Goal: Task Accomplishment & Management: Manage account settings

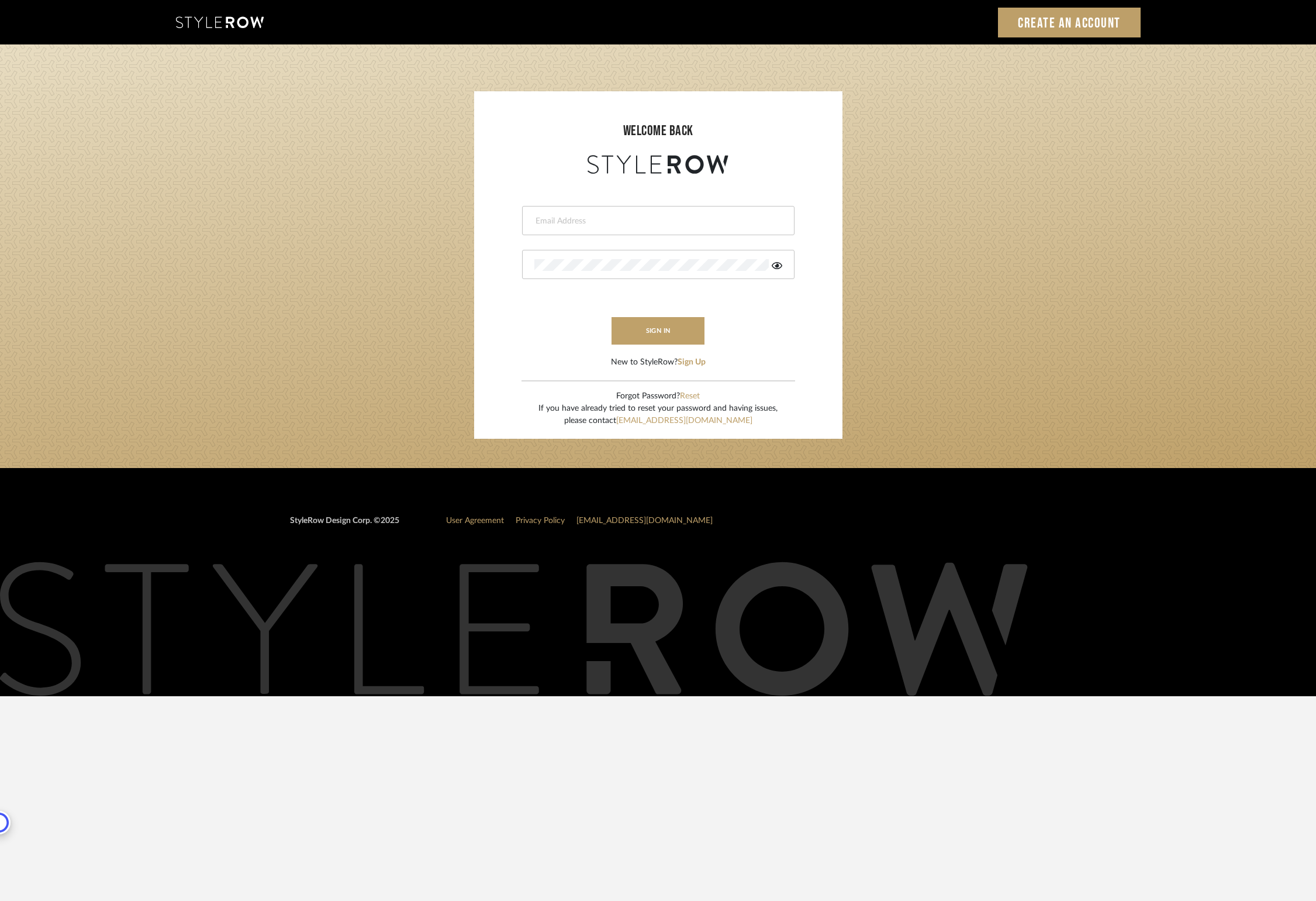
click at [683, 219] on input "email" at bounding box center [657, 221] width 245 height 11
click at [781, 327] on form "[PERSON_NAME] Invalid email address. This field is required sign in New to Styl…" at bounding box center [658, 272] width 345 height 192
click at [625, 222] on input "gemma@gemdesi" at bounding box center [648, 221] width 229 height 11
type input "[EMAIL_ADDRESS][DOMAIN_NAME]"
click at [0, 696] on com-1password-button at bounding box center [0, 696] width 0 height 0
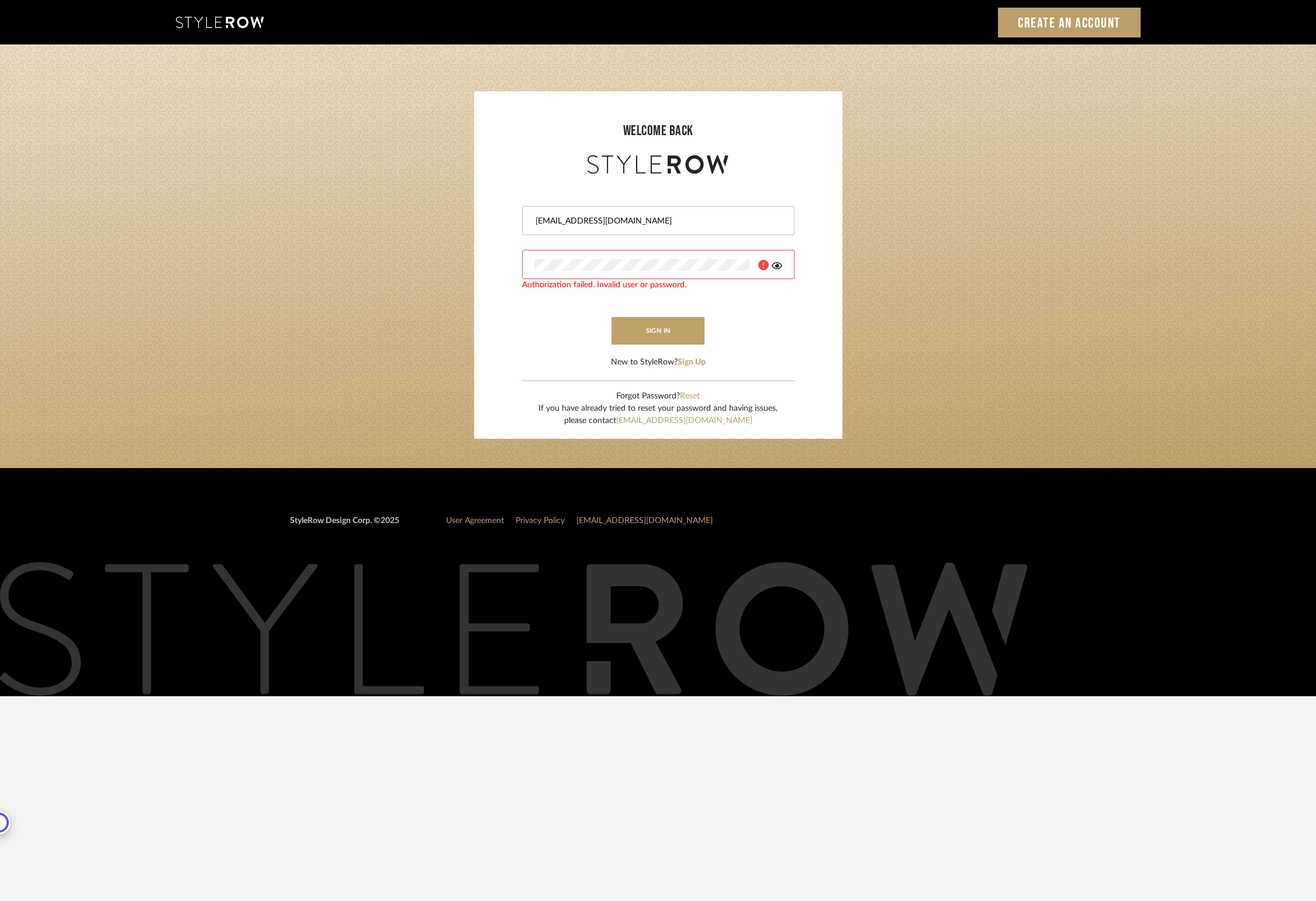
click at [745, 343] on form "[PERSON_NAME][EMAIL_ADDRESS][DOMAIN_NAME] Authorization failed. Invalid user or…" at bounding box center [658, 272] width 345 height 192
click at [696, 396] on button "Reset" at bounding box center [690, 396] width 20 height 12
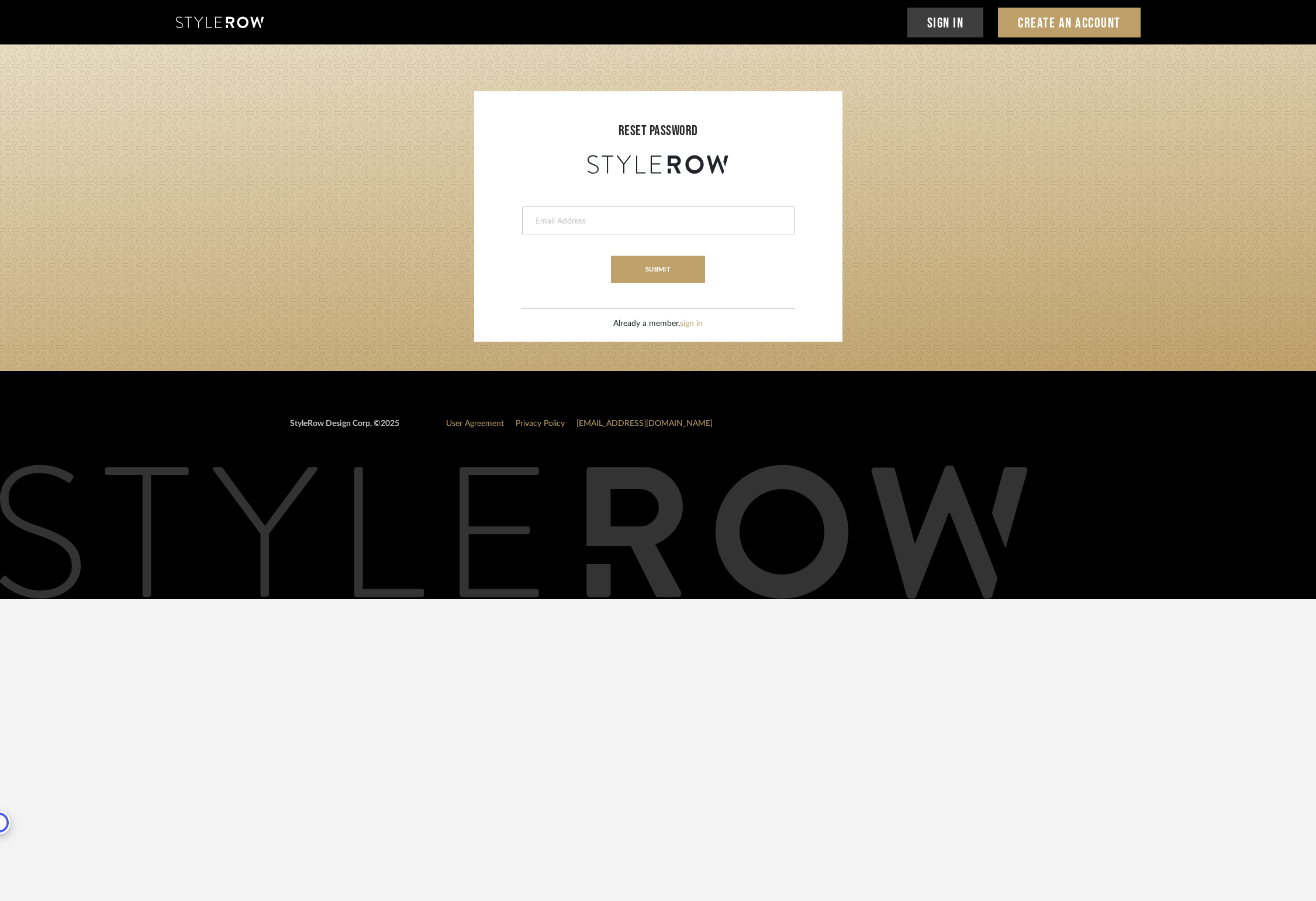
click at [696, 219] on input "email" at bounding box center [657, 221] width 245 height 11
type input "[EMAIL_ADDRESS][DOMAIN_NAME]"
click at [665, 272] on button "submit" at bounding box center [658, 269] width 95 height 27
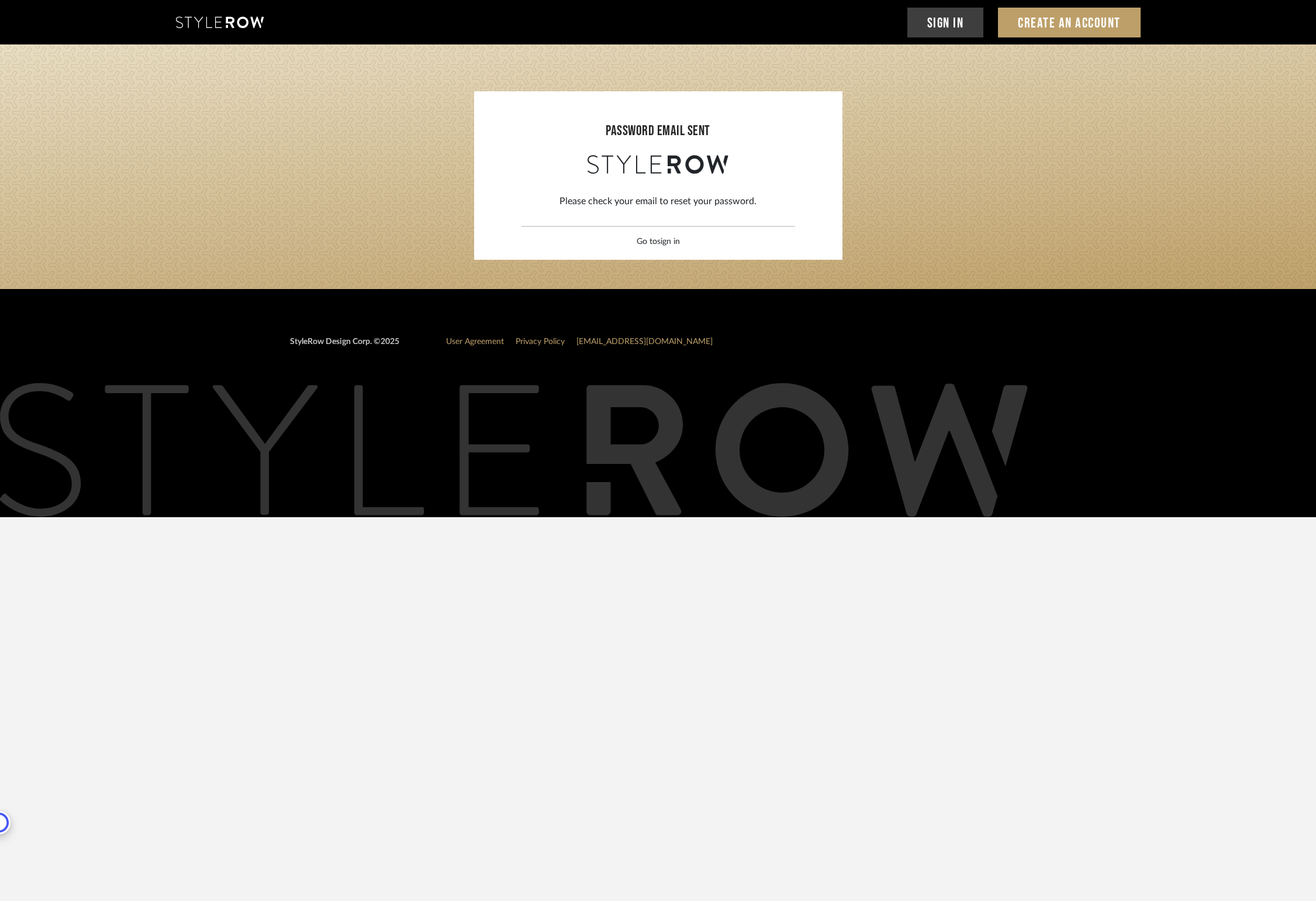
click at [672, 243] on link "sign in" at bounding box center [669, 241] width 23 height 8
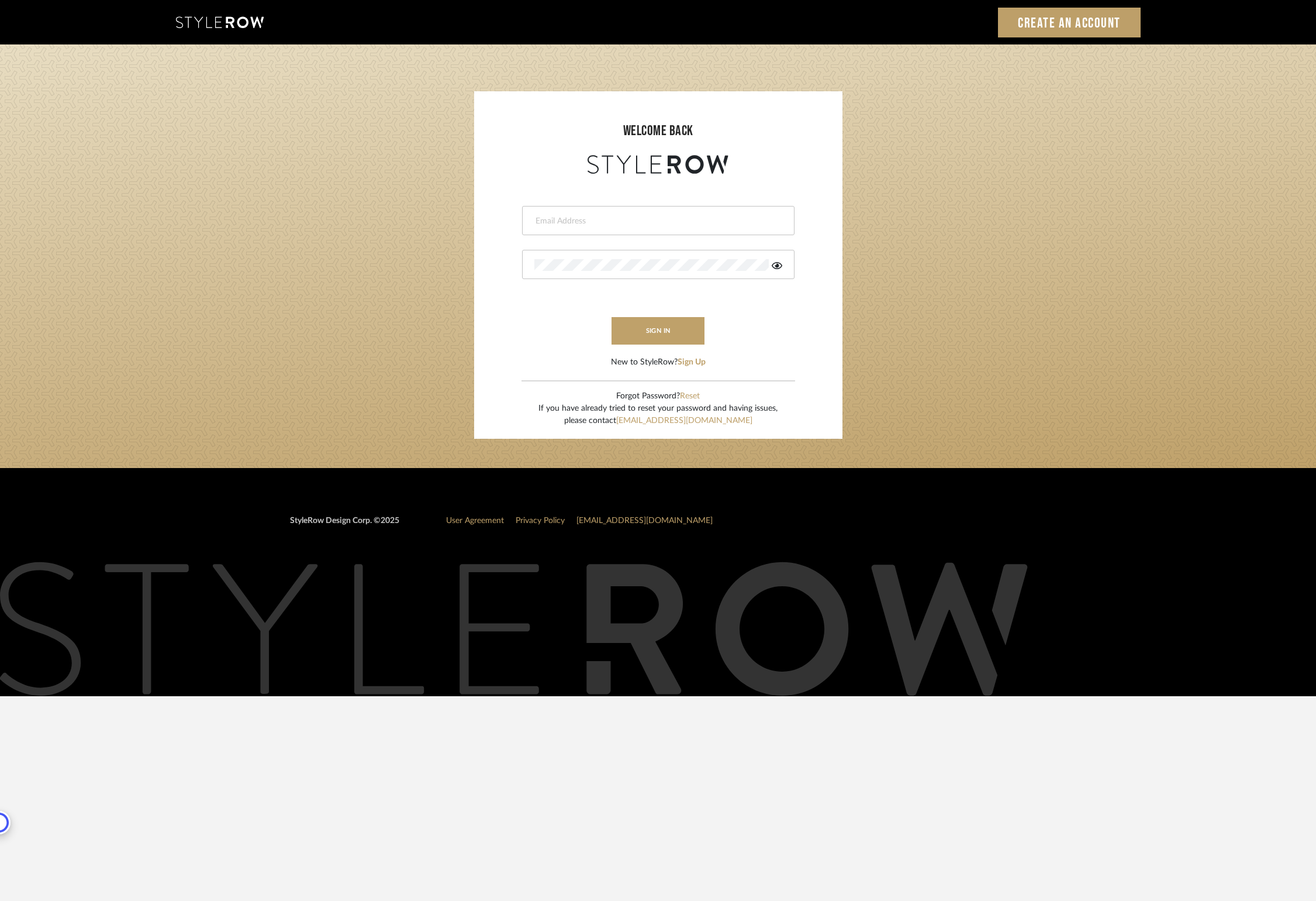
click at [659, 221] on input "email" at bounding box center [657, 221] width 245 height 11
type input "[EMAIL_ADDRESS][DOMAIN_NAME]"
click at [666, 339] on button "sign in" at bounding box center [658, 330] width 94 height 27
click at [669, 330] on button "sign in" at bounding box center [658, 330] width 94 height 27
click at [665, 328] on button "sign in" at bounding box center [658, 330] width 94 height 27
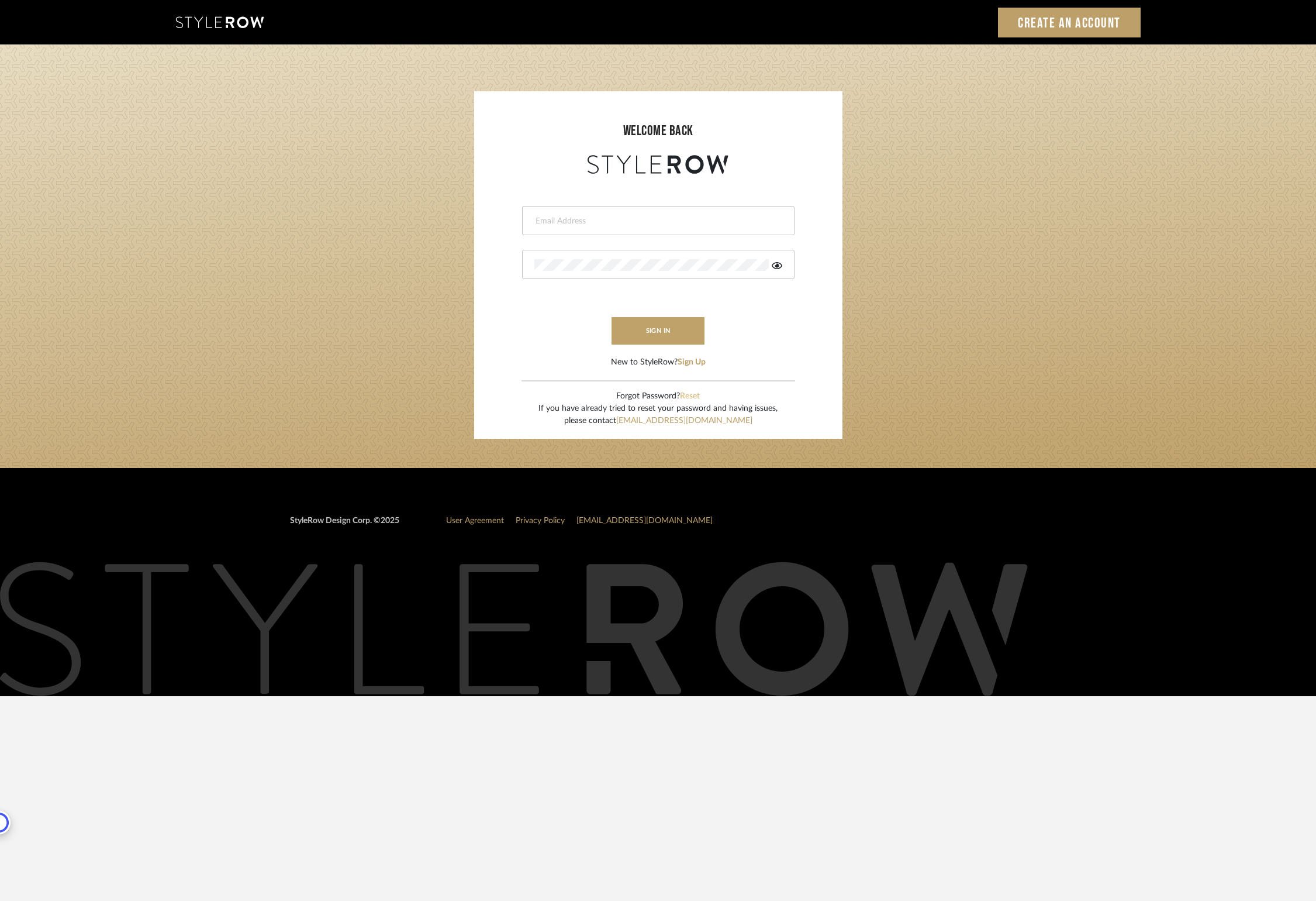
click at [692, 398] on button "Reset" at bounding box center [690, 396] width 20 height 12
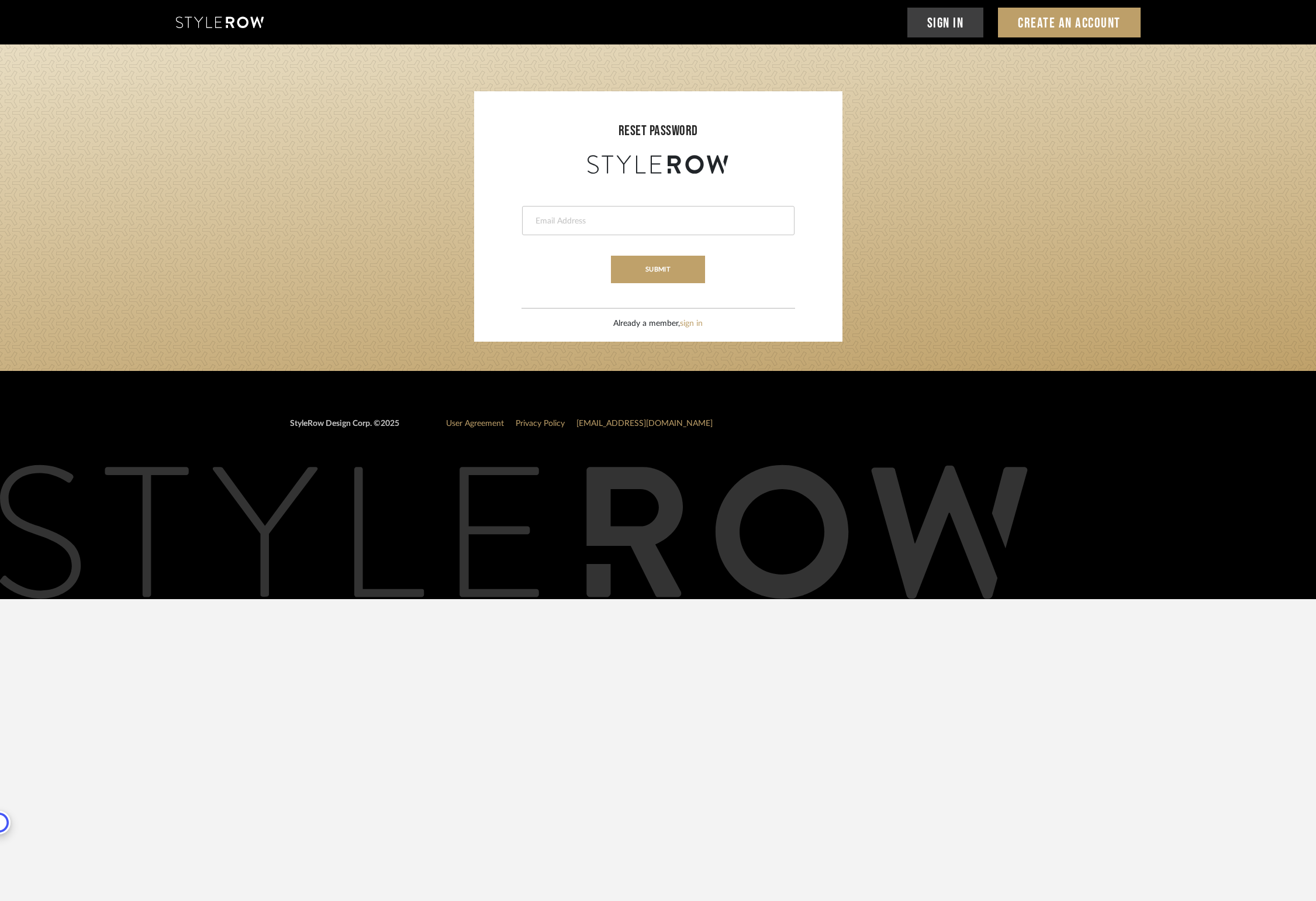
click at [605, 226] on div at bounding box center [658, 220] width 272 height 29
type input "[EMAIL_ADDRESS][DOMAIN_NAME]"
click at [651, 270] on button "submit" at bounding box center [658, 269] width 95 height 27
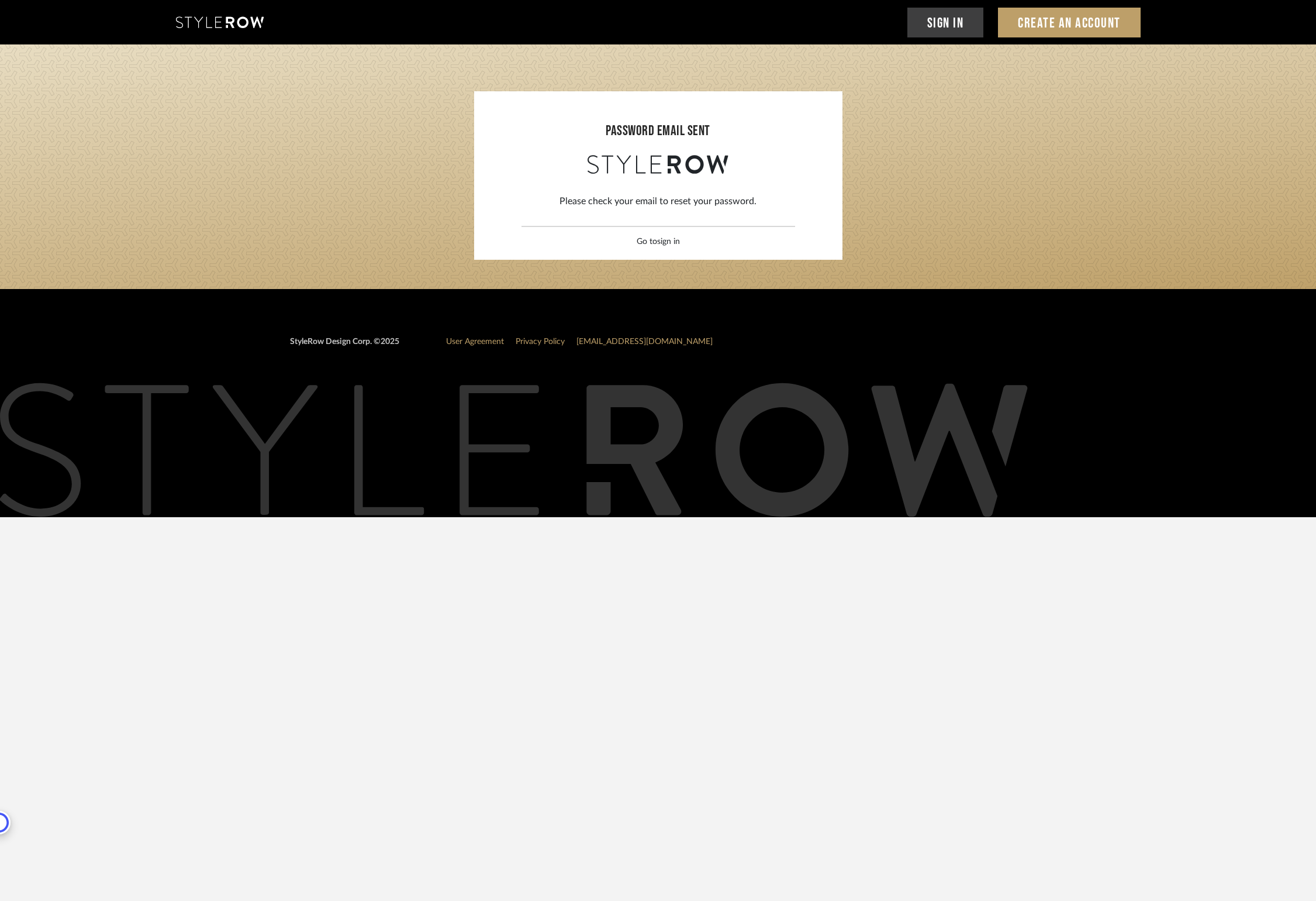
click at [670, 245] on link "sign in" at bounding box center [669, 241] width 23 height 8
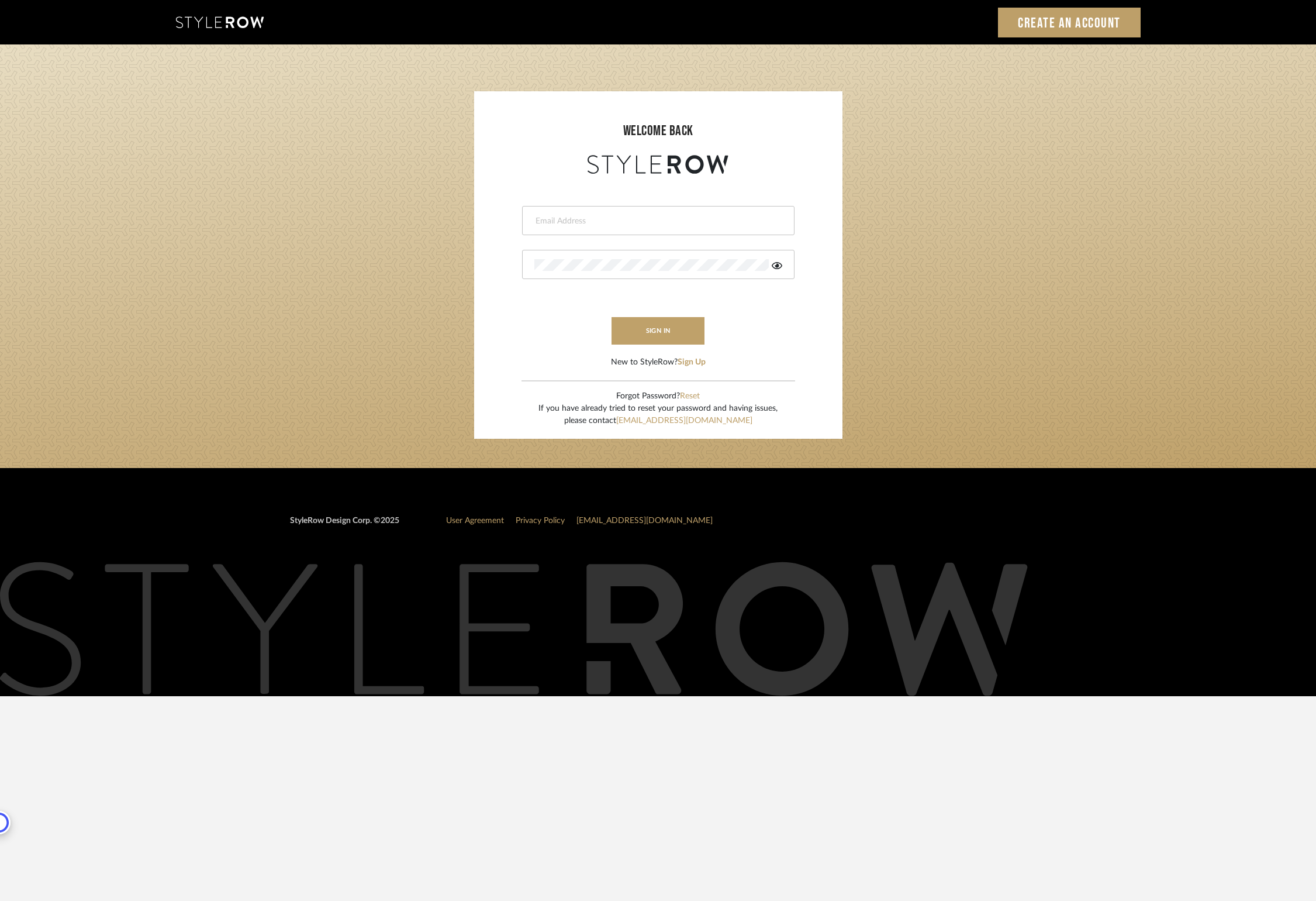
click at [632, 232] on div at bounding box center [658, 220] width 272 height 29
click at [633, 228] on div at bounding box center [658, 220] width 272 height 29
type input "studio@gemdesignco.com"
click at [660, 327] on button "sign in" at bounding box center [658, 330] width 94 height 27
click at [662, 327] on button "sign in" at bounding box center [658, 330] width 94 height 27
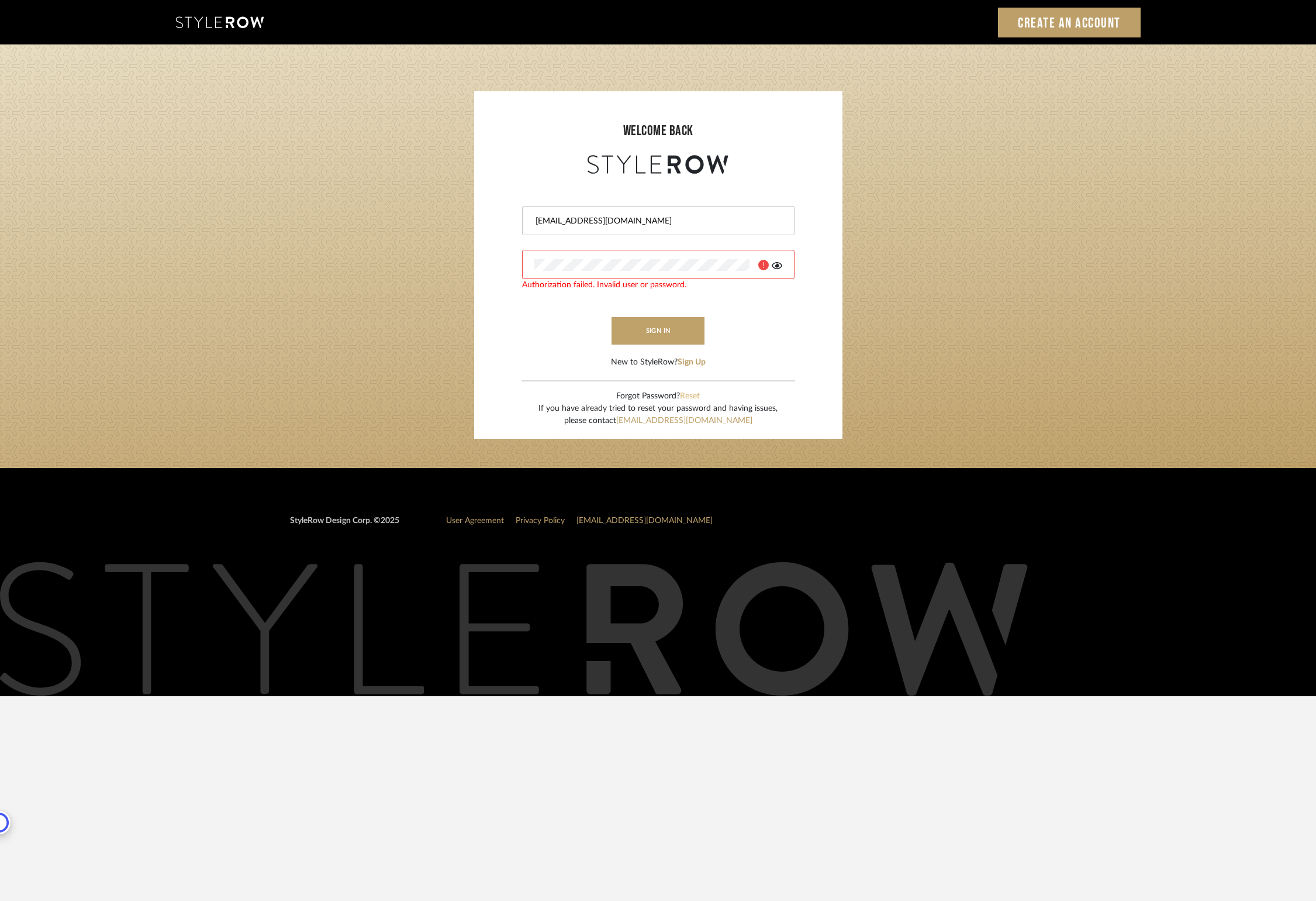
click at [690, 398] on button "Reset" at bounding box center [690, 396] width 20 height 12
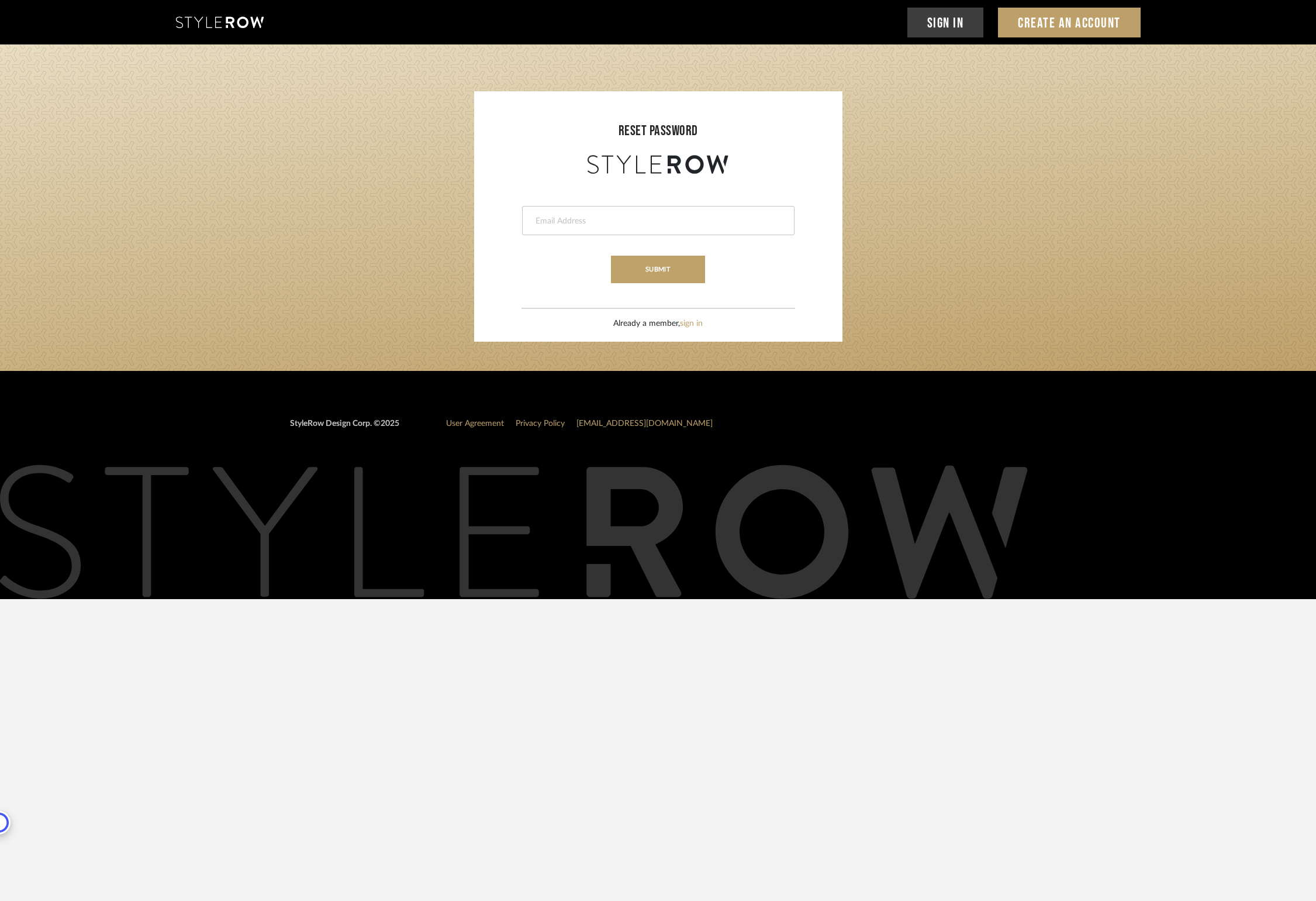
click at [629, 224] on input "email" at bounding box center [657, 221] width 245 height 11
type input "studio@gemdesignco.com"
click at [611, 256] on button "submit" at bounding box center [658, 269] width 95 height 27
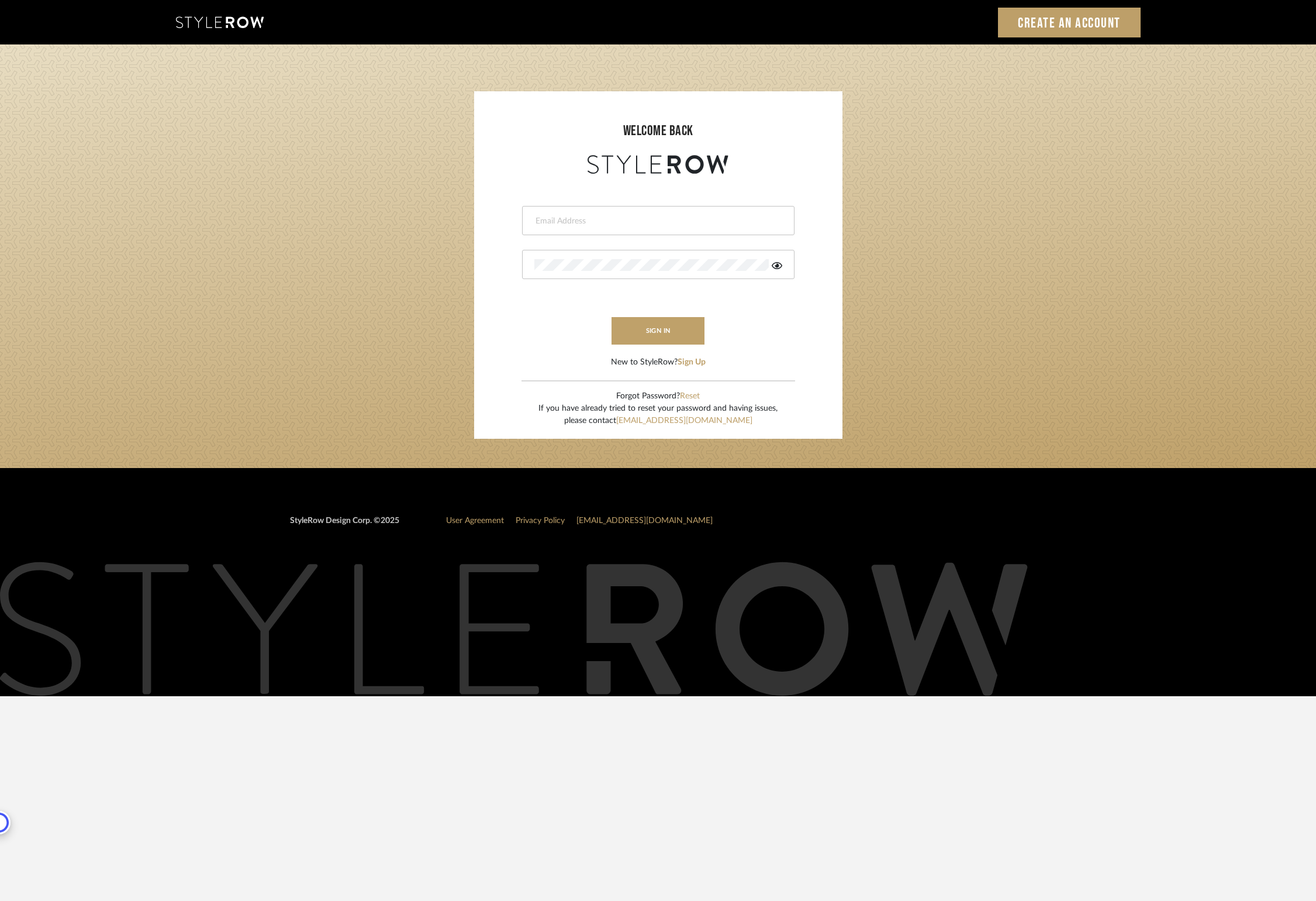
click at [636, 214] on div at bounding box center [658, 220] width 272 height 29
type input "studio@gemdesignco.com"
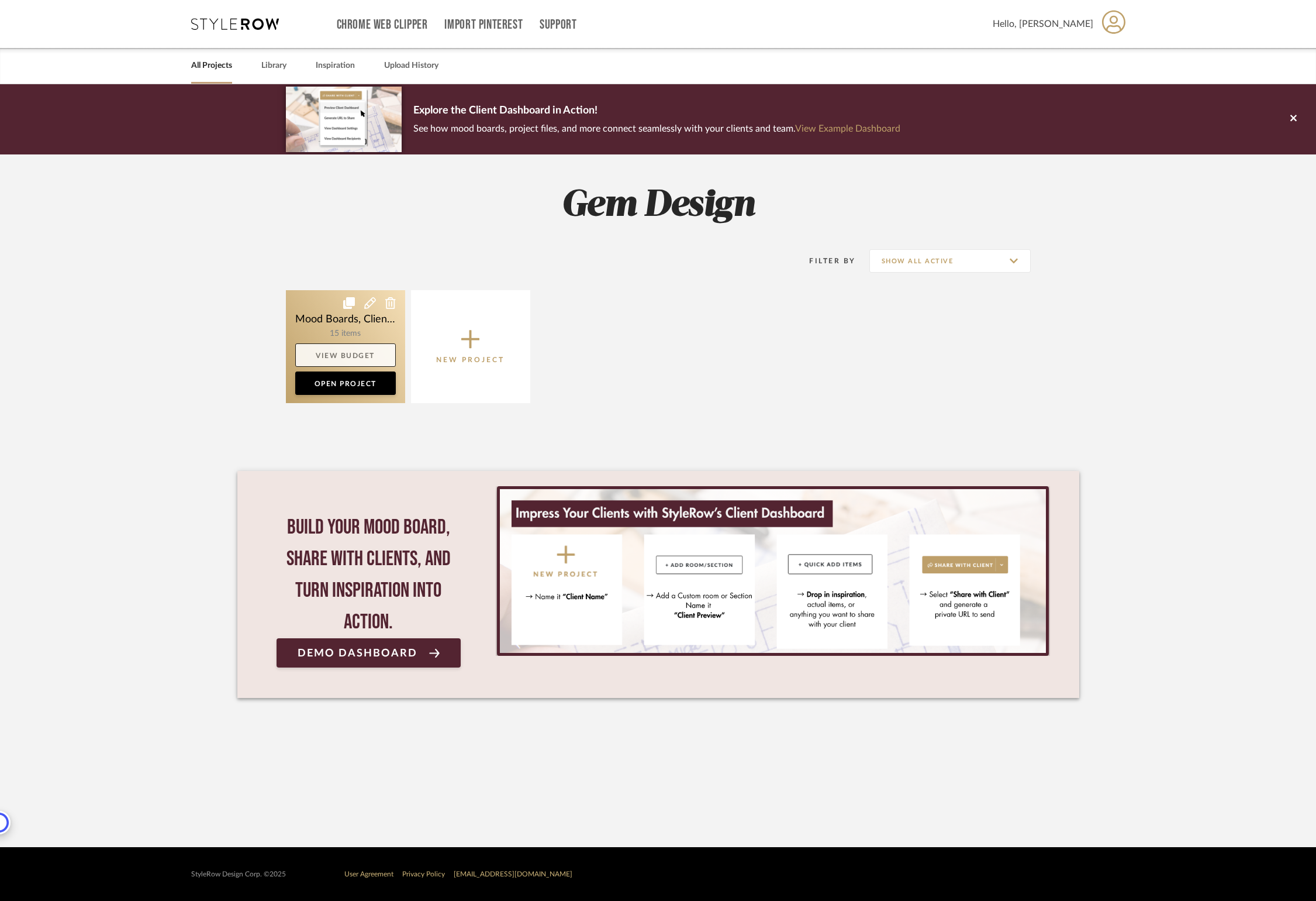
click at [358, 353] on link "View Budget" at bounding box center [345, 355] width 101 height 24
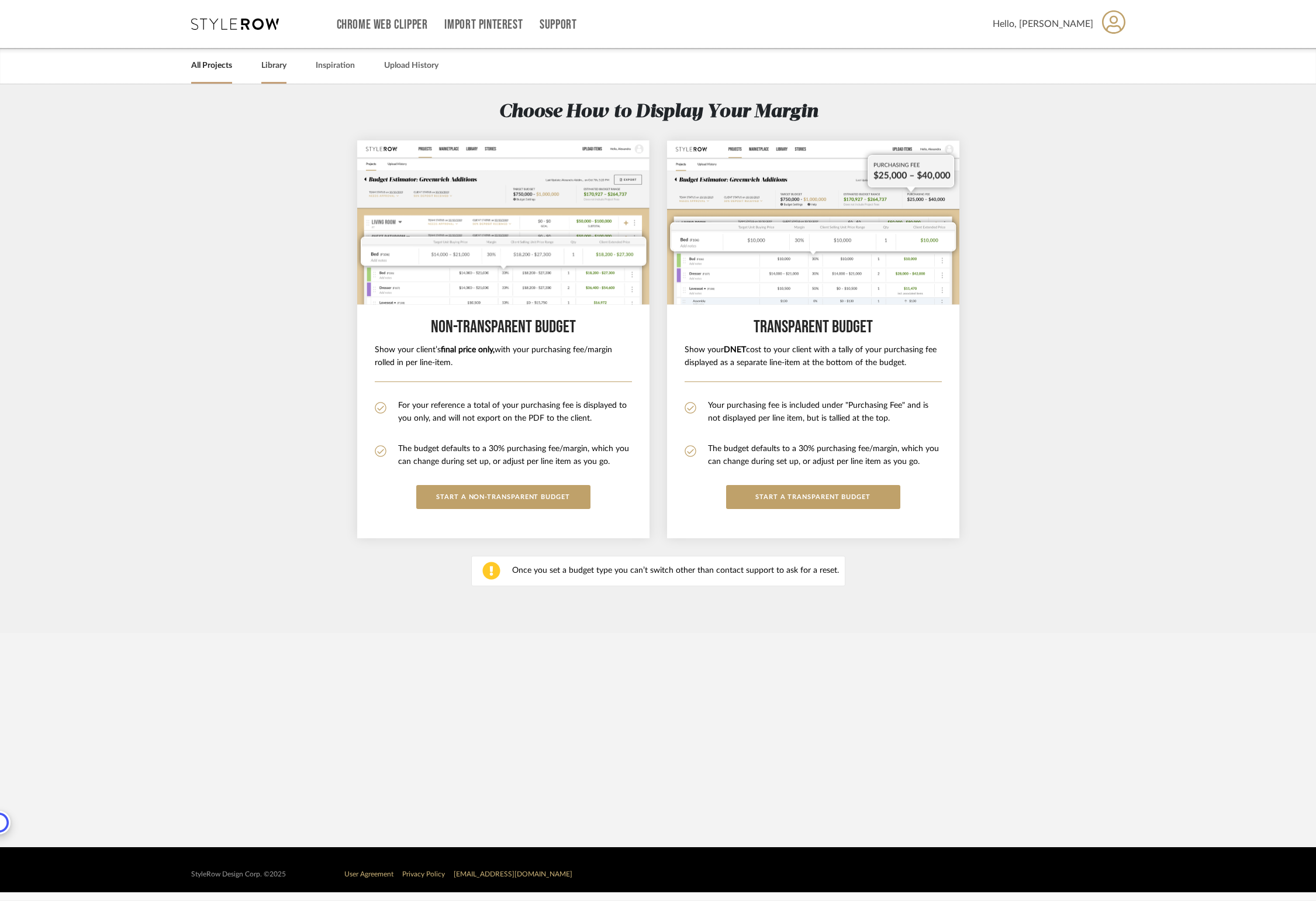
click at [276, 67] on link "Library" at bounding box center [274, 66] width 25 height 16
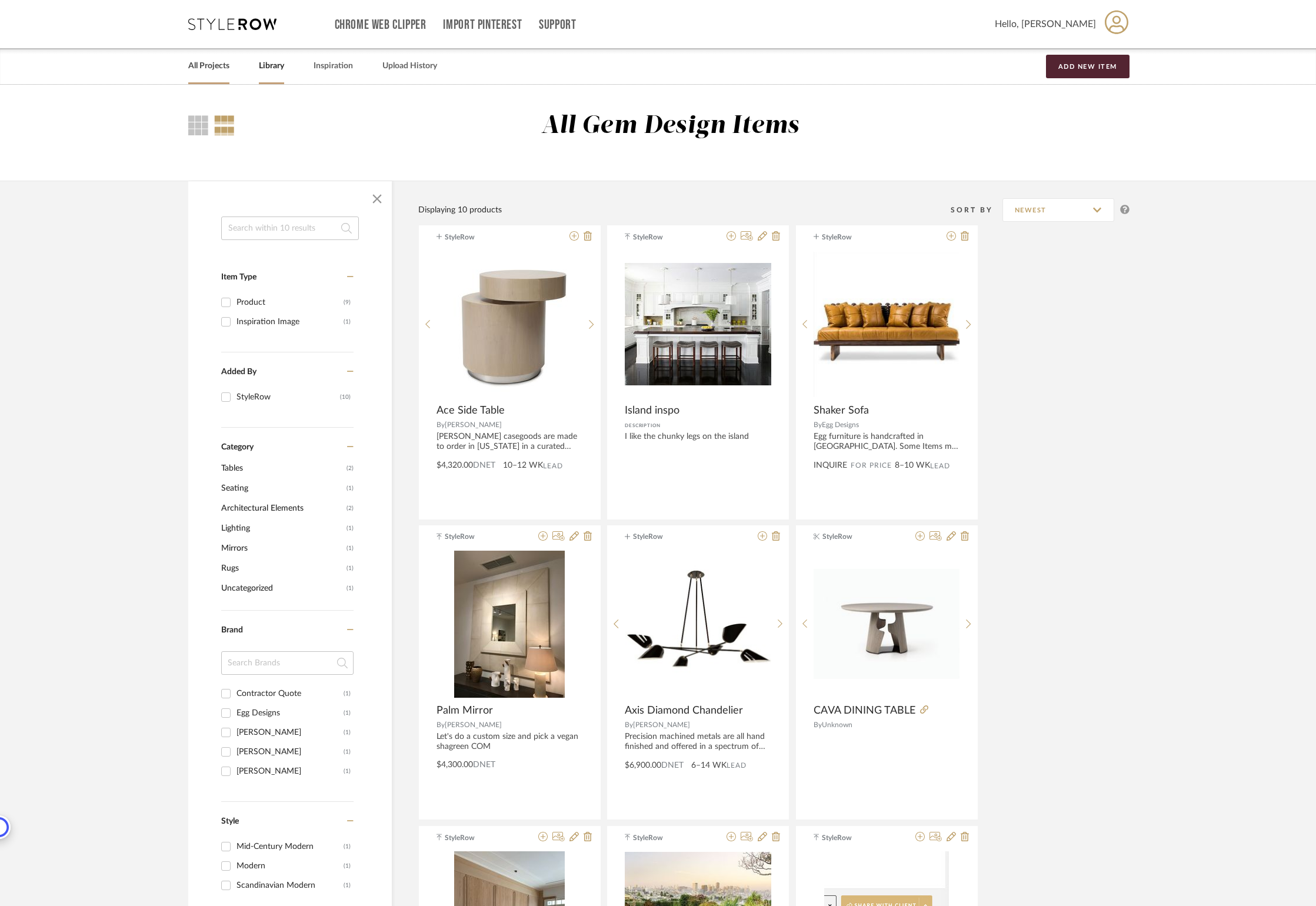
click at [207, 67] on link "All Projects" at bounding box center [209, 66] width 41 height 16
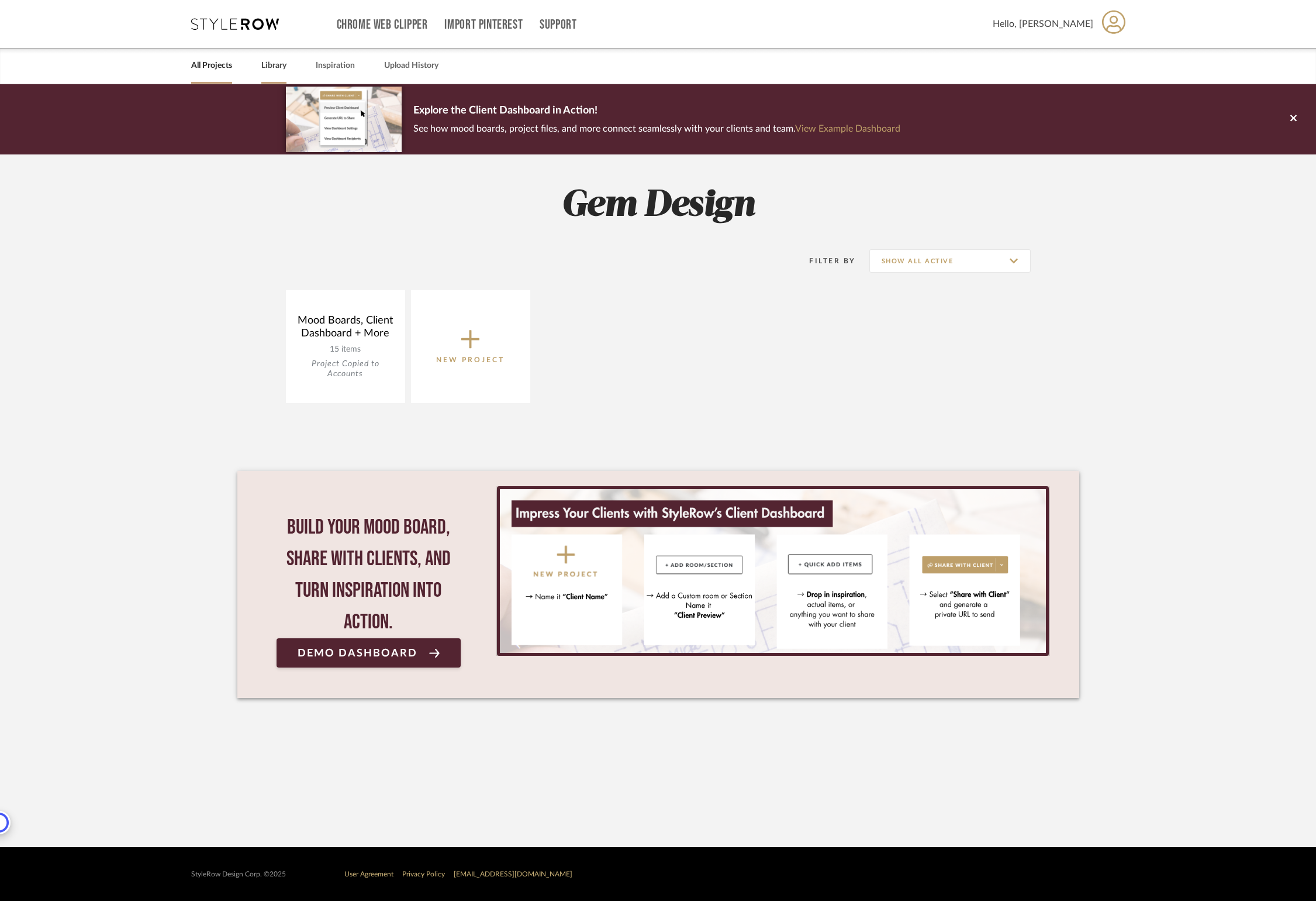
click at [274, 69] on link "Library" at bounding box center [274, 66] width 25 height 16
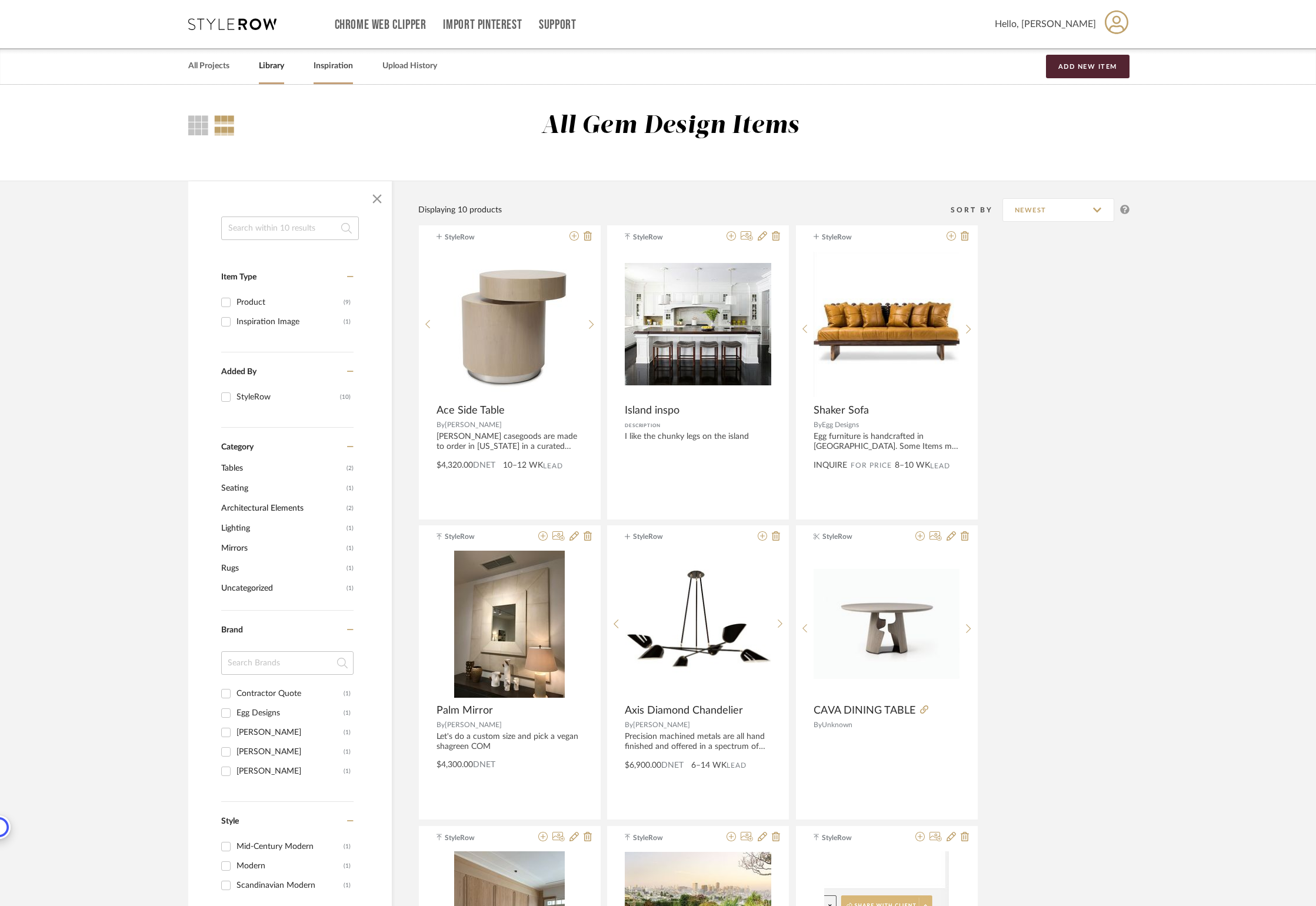
click at [326, 66] on link "Inspiration" at bounding box center [333, 66] width 40 height 16
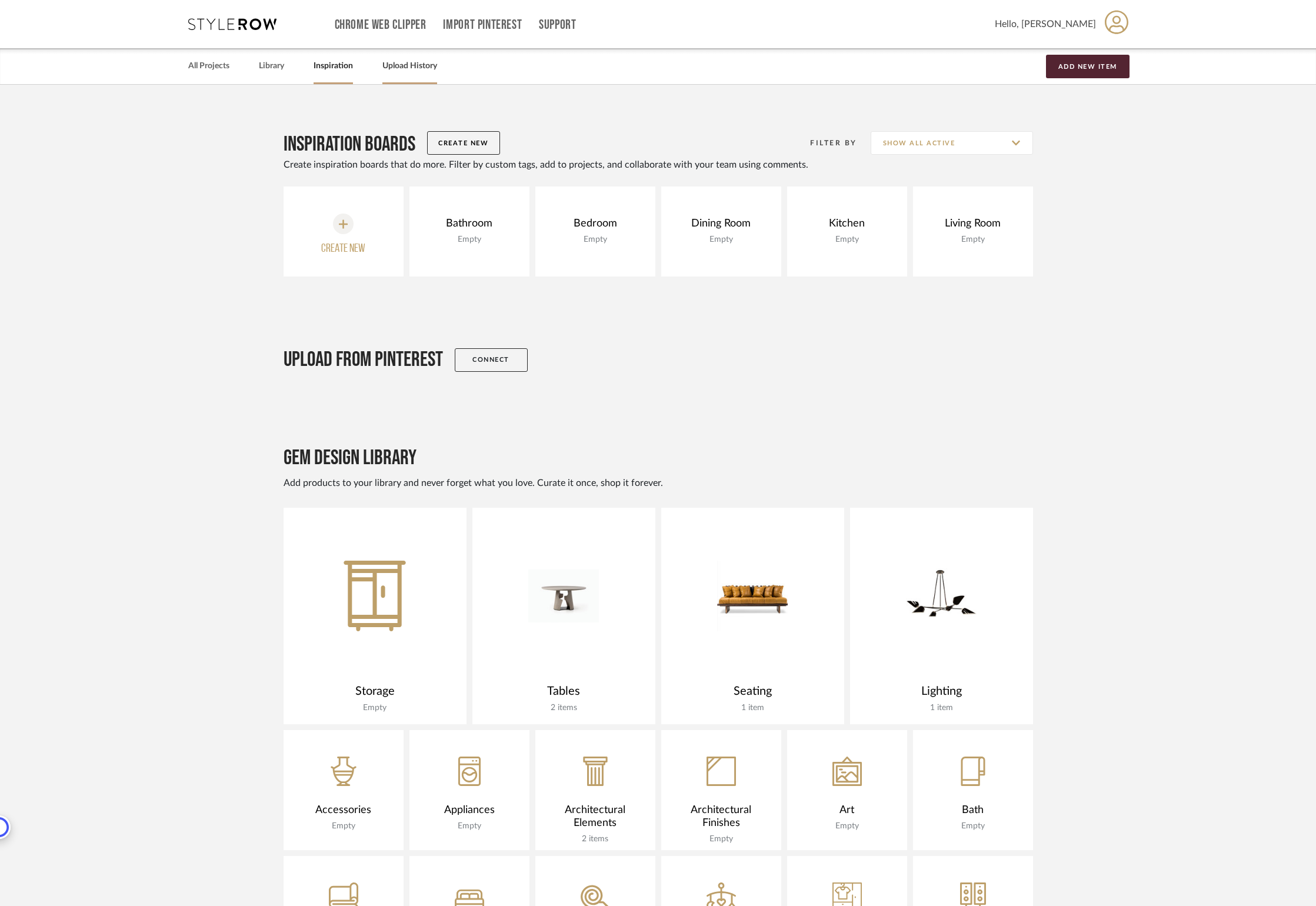
click at [387, 67] on link "Upload History" at bounding box center [410, 66] width 55 height 16
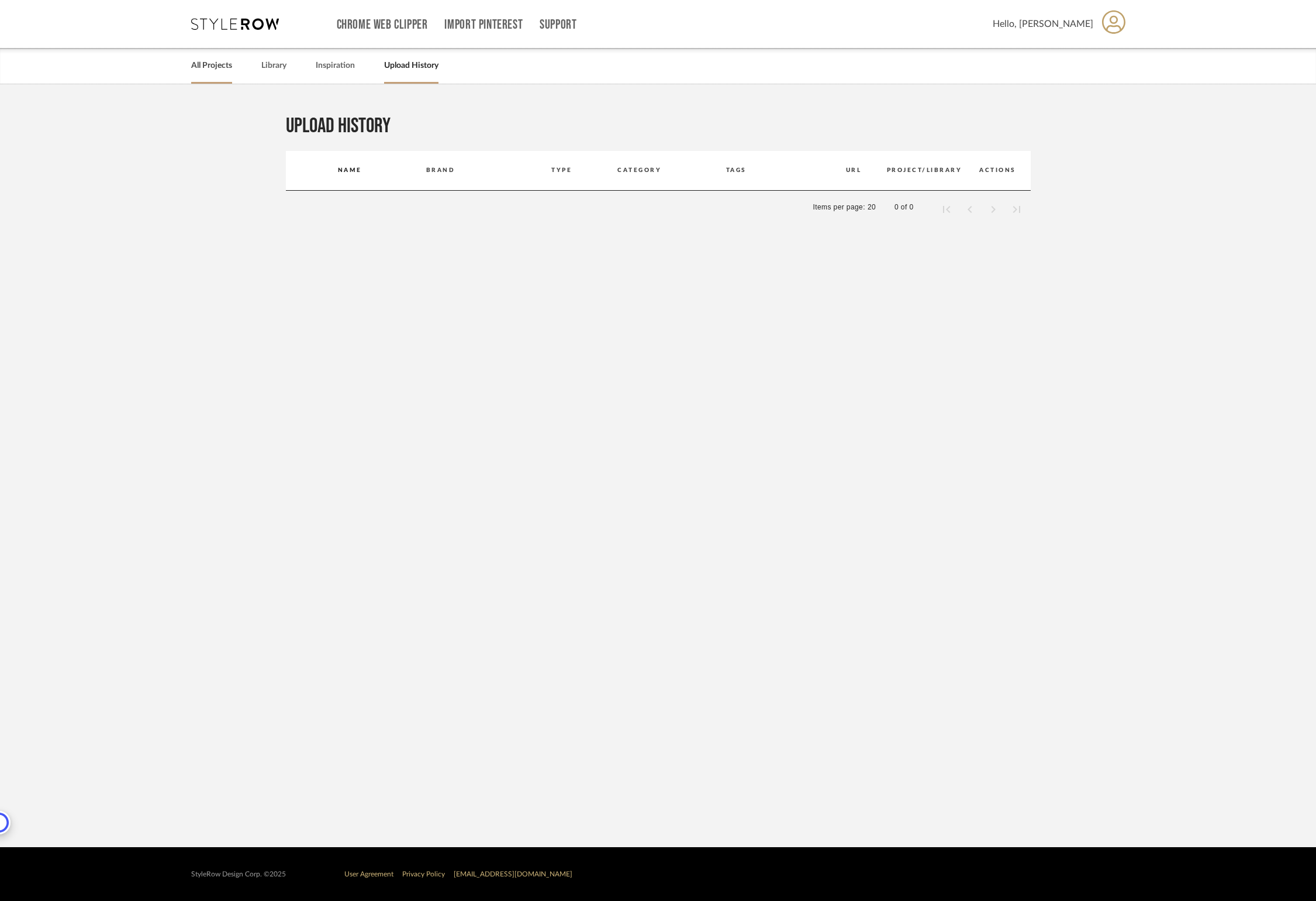
click at [198, 66] on link "All Projects" at bounding box center [211, 66] width 41 height 16
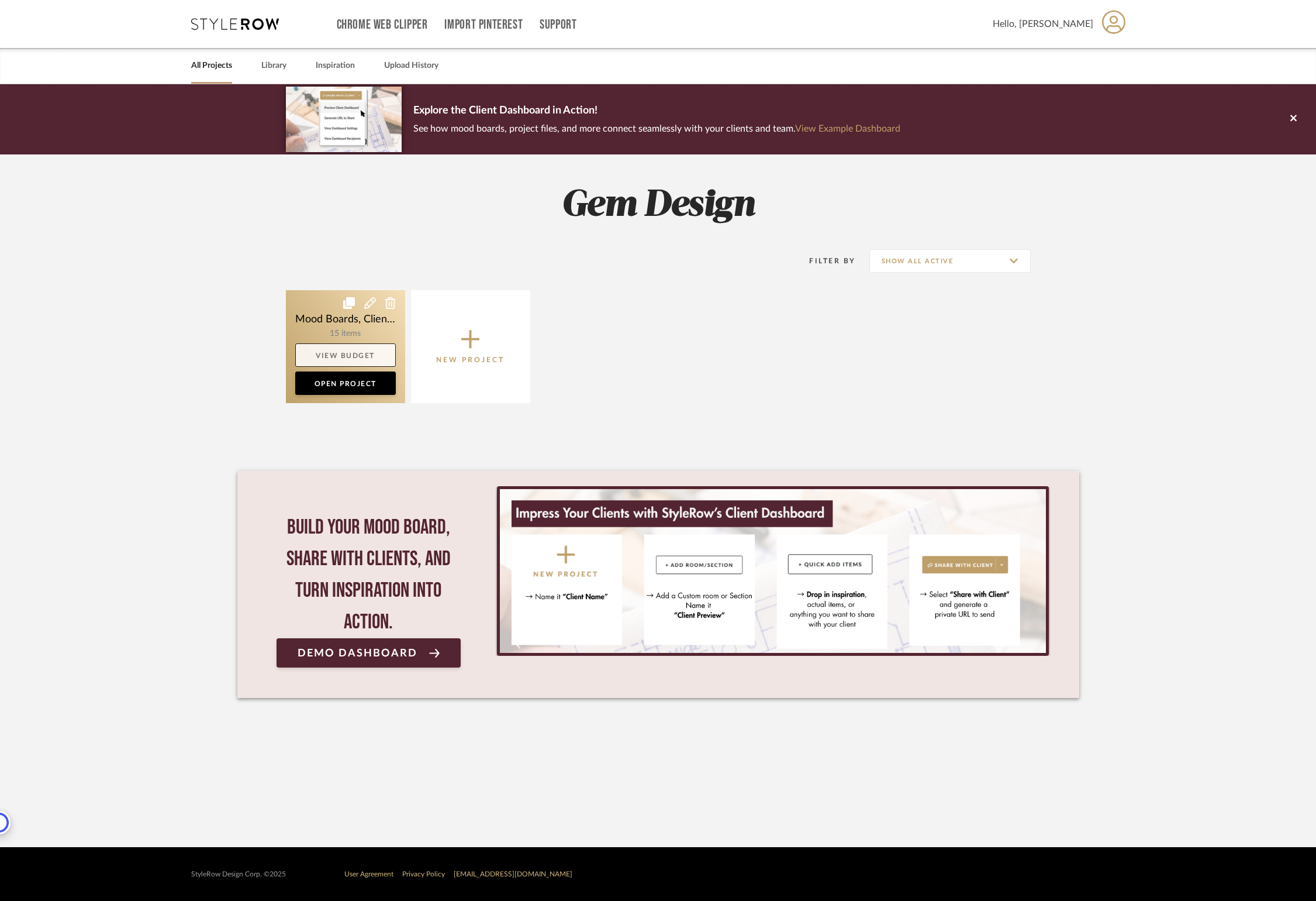
click at [365, 354] on link "View Budget" at bounding box center [345, 355] width 101 height 24
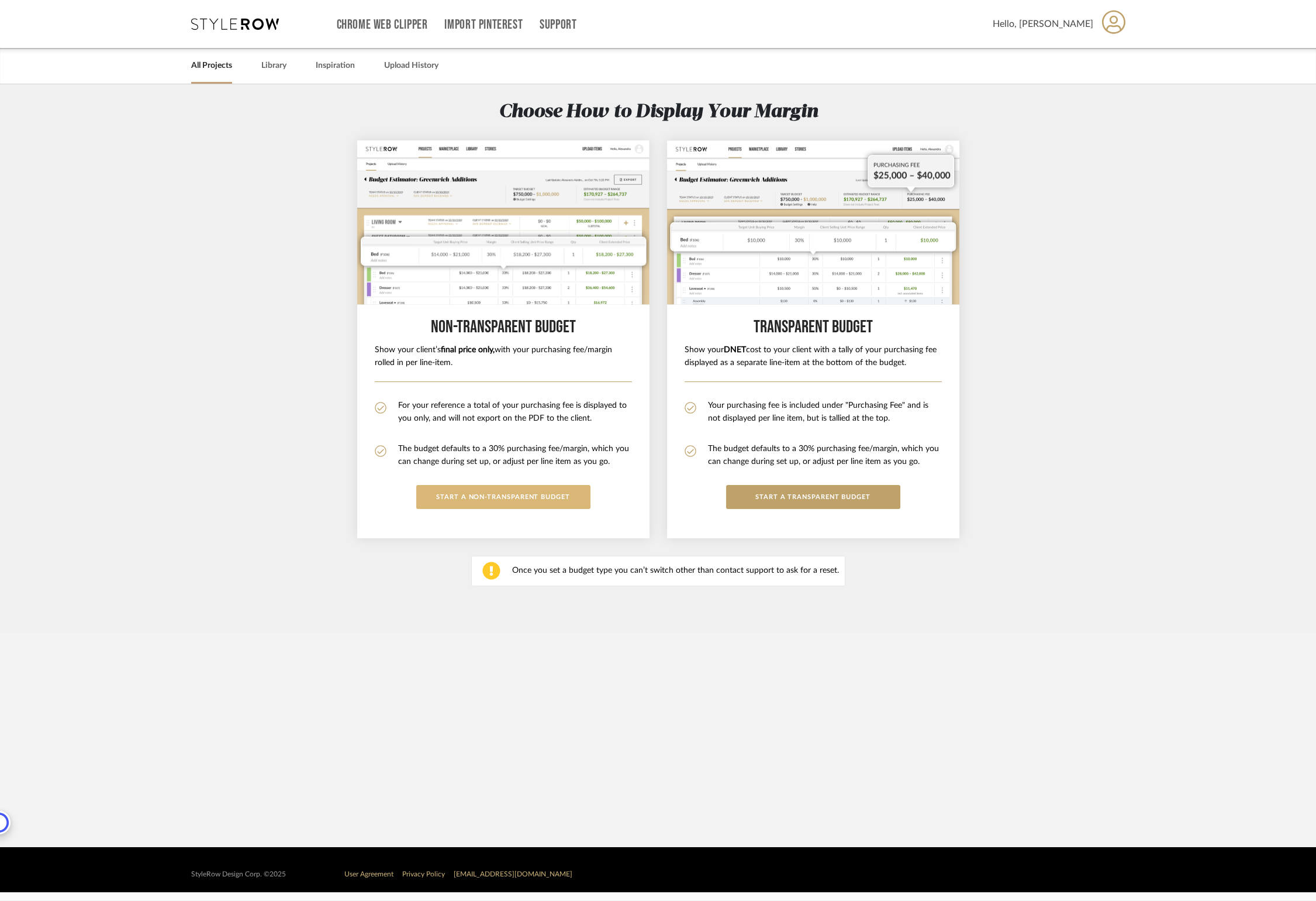
click at [494, 495] on button "START A Non-Transparent BUDGET" at bounding box center [503, 496] width 174 height 24
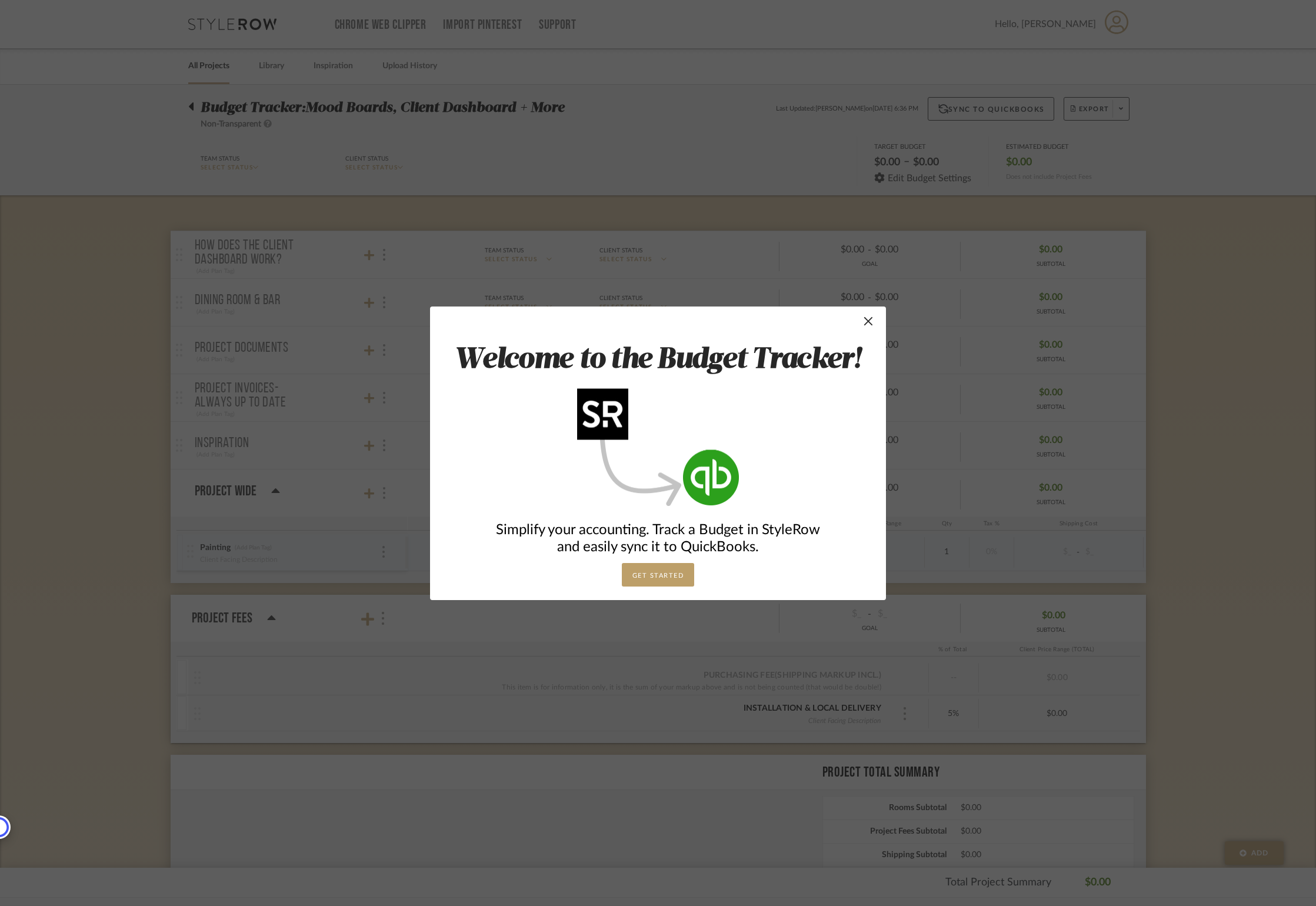
click at [669, 575] on button "GET STARTED" at bounding box center [658, 574] width 73 height 24
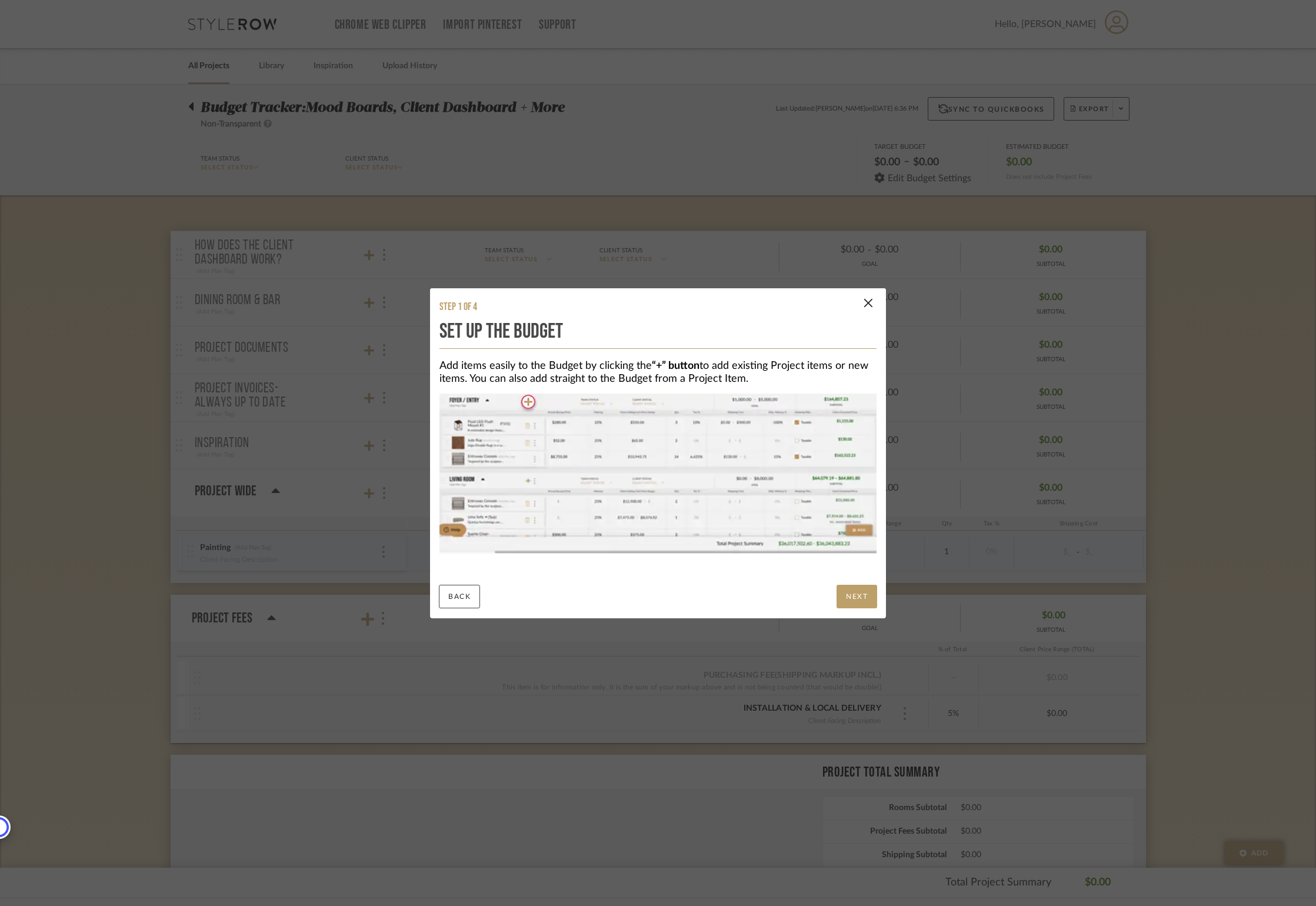
click at [861, 594] on button "NEXT" at bounding box center [857, 596] width 41 height 24
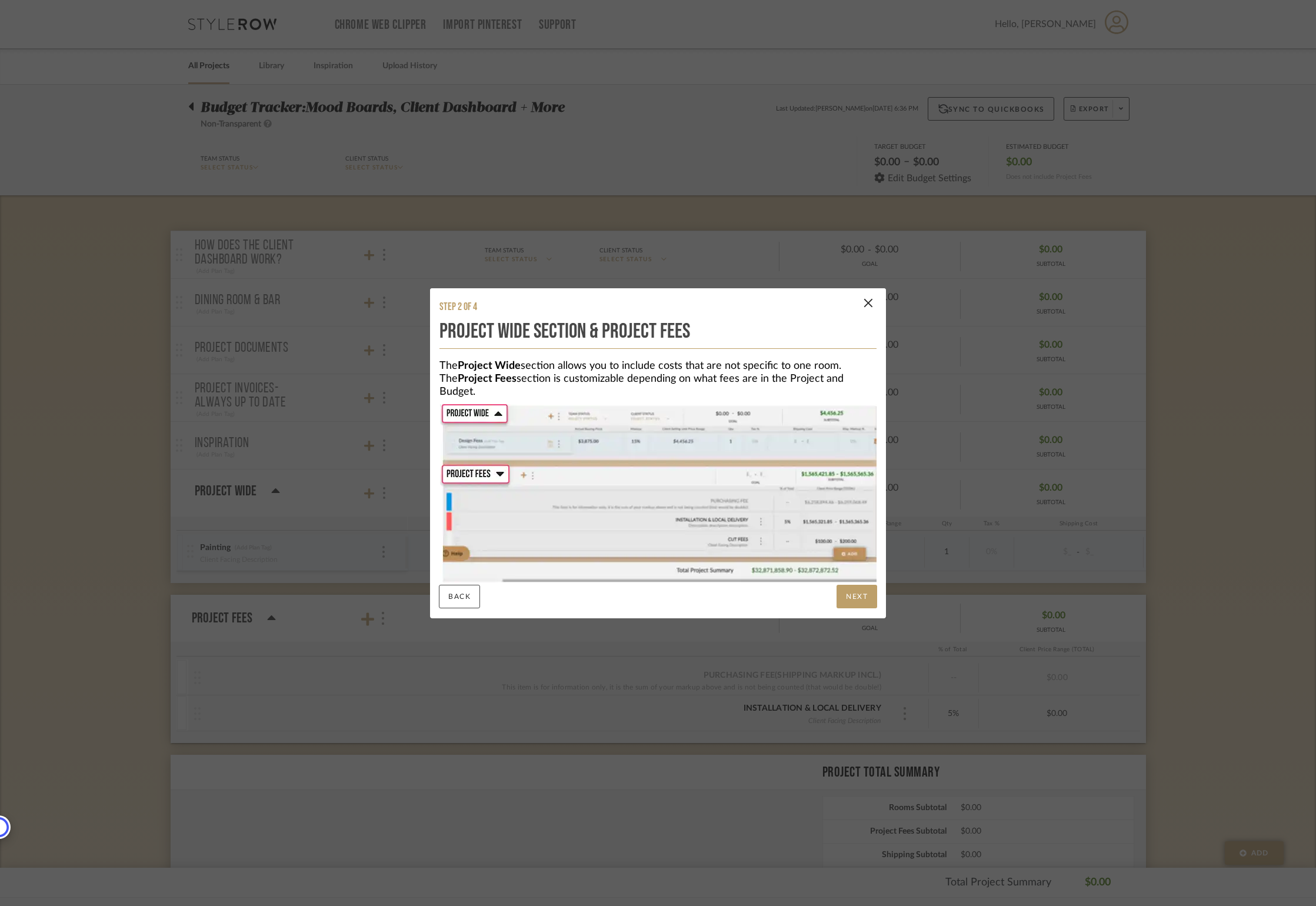
click at [858, 596] on button "NEXT" at bounding box center [857, 596] width 41 height 24
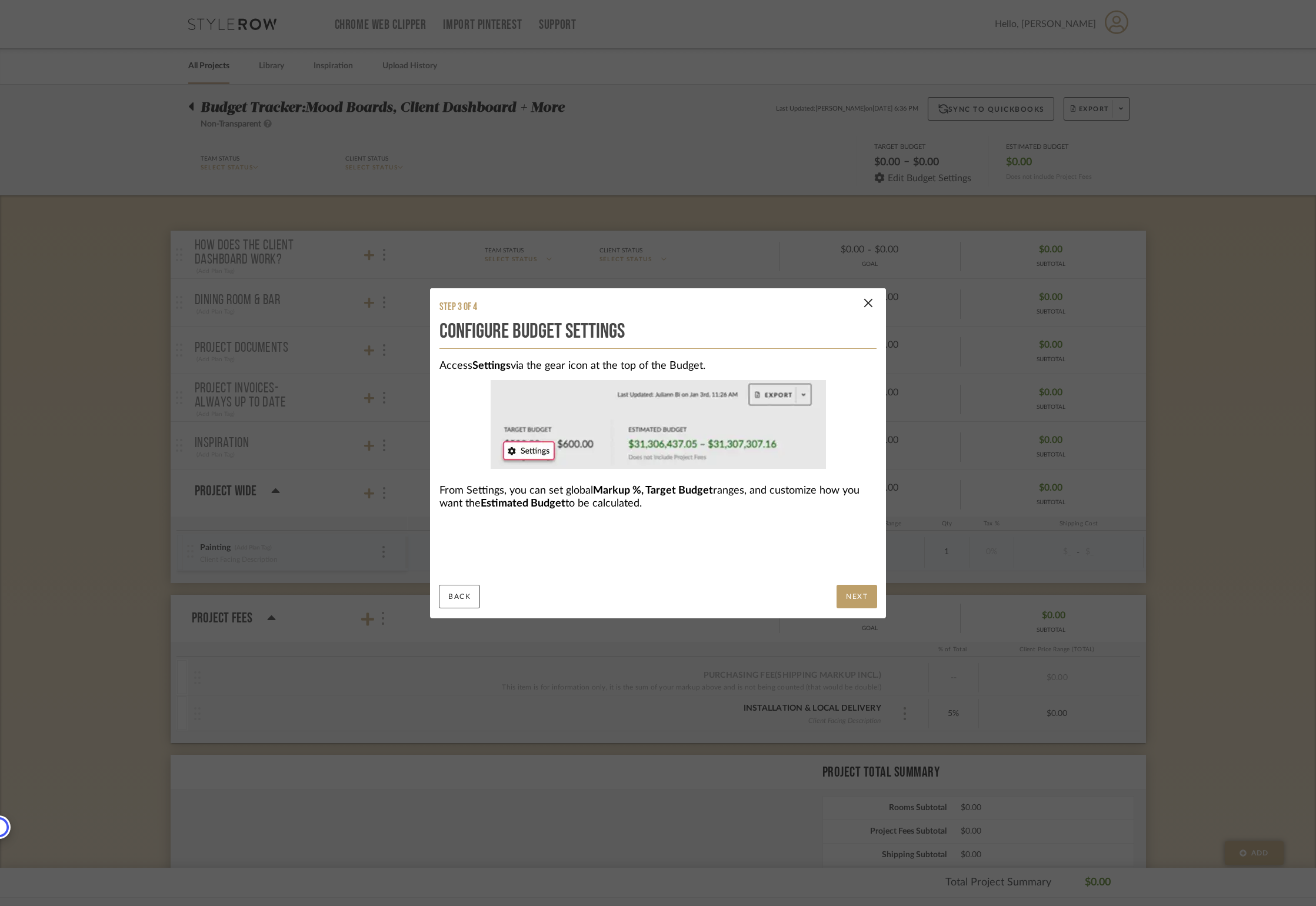
click at [858, 597] on button "NEXT" at bounding box center [857, 596] width 41 height 24
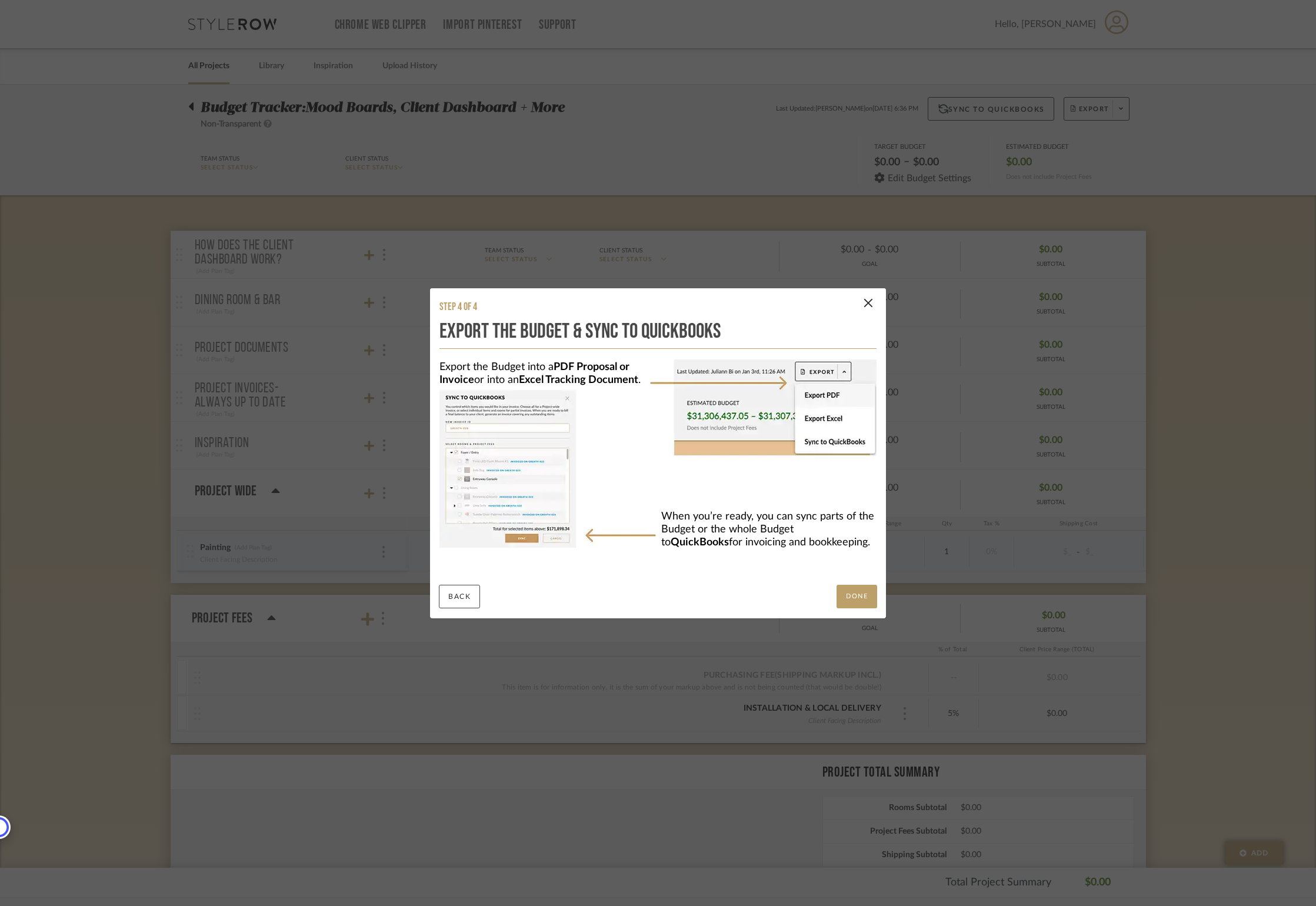
click at [858, 598] on button "DONE" at bounding box center [857, 596] width 41 height 24
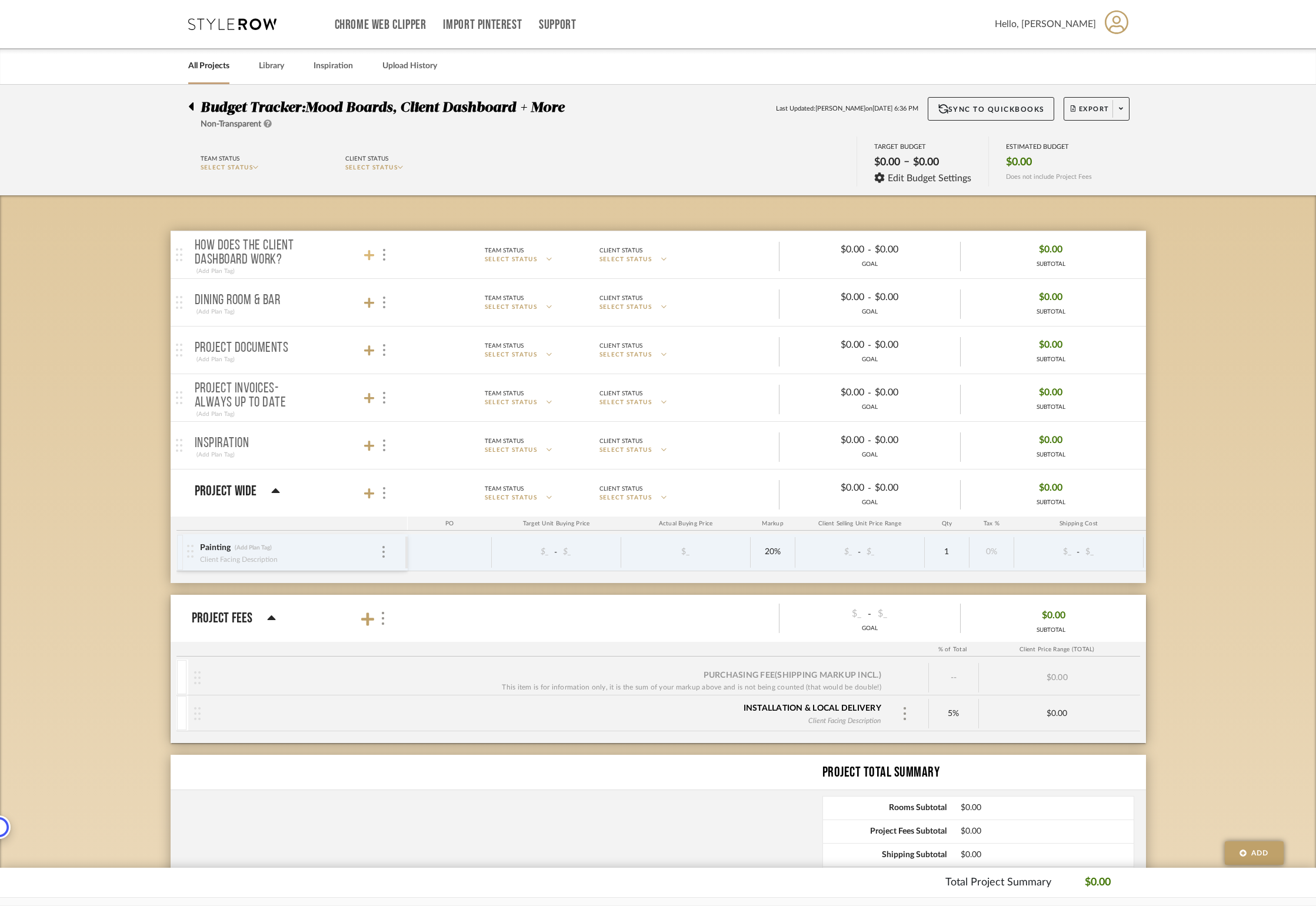
click at [370, 256] on icon at bounding box center [369, 254] width 11 height 11
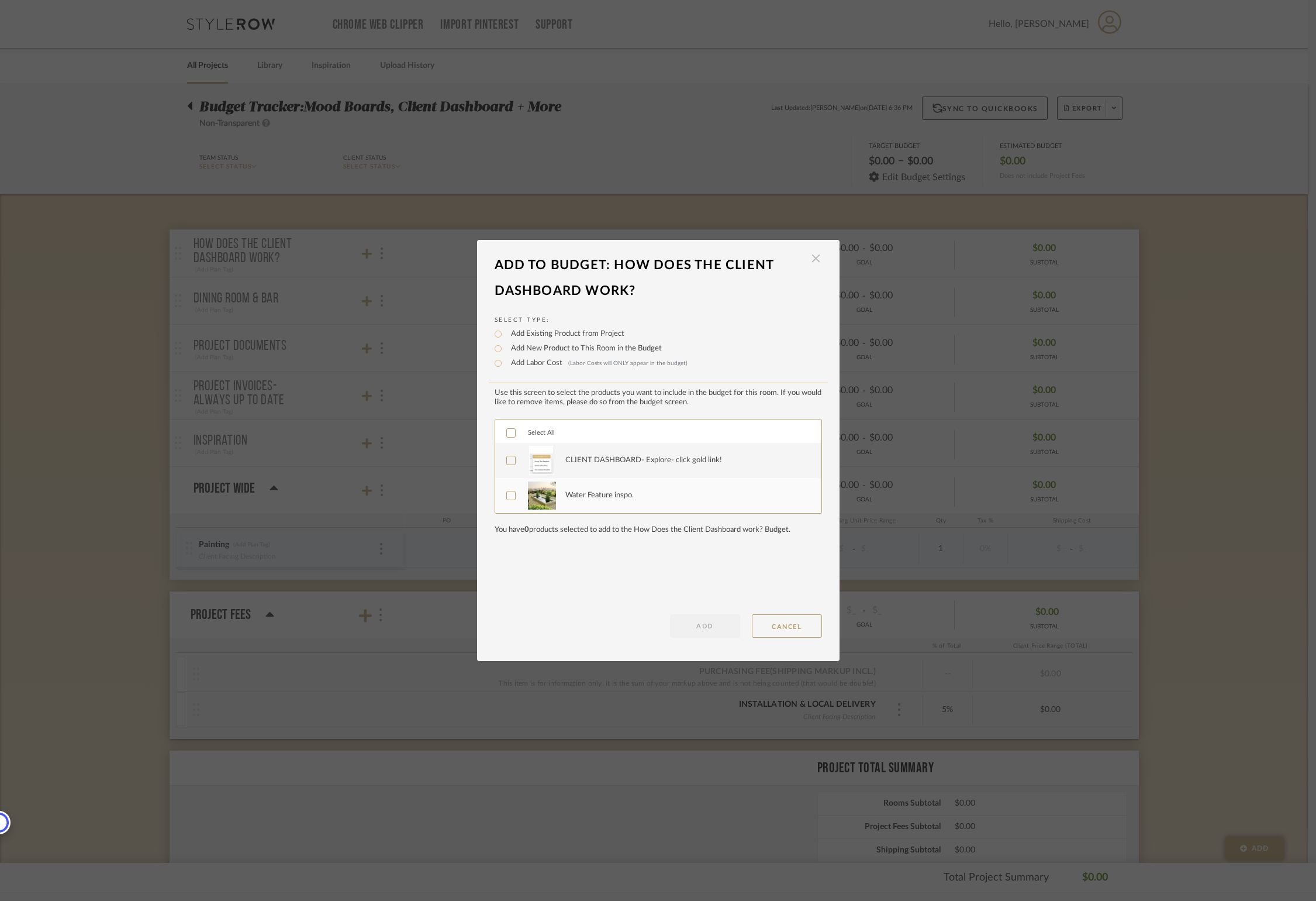
click at [811, 262] on span "button" at bounding box center [816, 258] width 24 height 24
